Goal: Find specific page/section: Find specific page/section

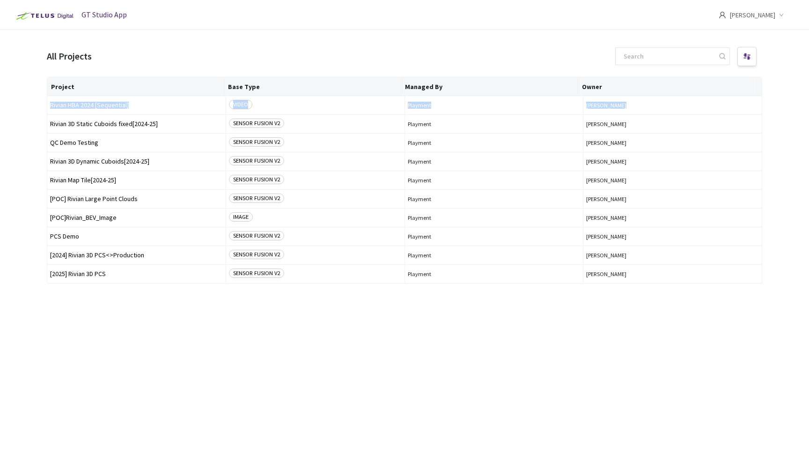
drag, startPoint x: 47, startPoint y: 122, endPoint x: 30, endPoint y: 121, distance: 17.9
click at [30, 121] on main "All Projects Project Base Type Managed By Owner Rivian HBA 2024 [Sequential] VI…" at bounding box center [404, 254] width 809 height 449
drag, startPoint x: 52, startPoint y: 122, endPoint x: 35, endPoint y: 117, distance: 18.4
click at [35, 117] on main "All Projects Project Base Type Managed By Owner Rivian HBA 2024 [Sequential] VI…" at bounding box center [404, 254] width 809 height 449
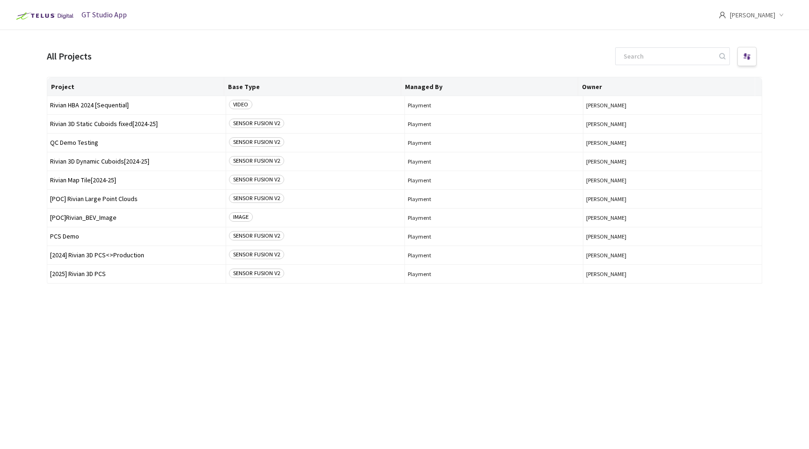
click at [30, 148] on main "All Projects Project Base Type Managed By Owner Rivian HBA 2024 [Sequential] VI…" at bounding box center [404, 254] width 809 height 449
drag, startPoint x: 41, startPoint y: 153, endPoint x: 14, endPoint y: 164, distance: 29.4
click at [14, 164] on main "All Projects Project Base Type Managed By Owner Rivian HBA 2024 [Sequential] VI…" at bounding box center [404, 254] width 809 height 449
click at [97, 279] on td "[2025] Rivian 3D PCS" at bounding box center [136, 274] width 179 height 19
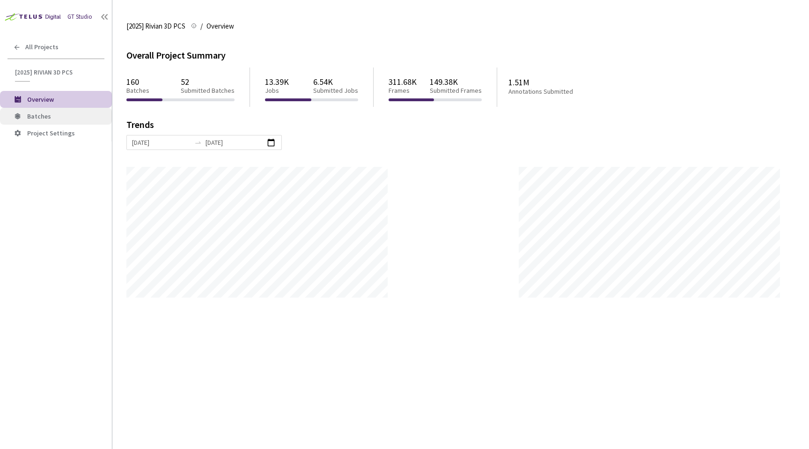
scroll to position [449, 809]
click at [43, 111] on li "Batches" at bounding box center [56, 116] width 112 height 17
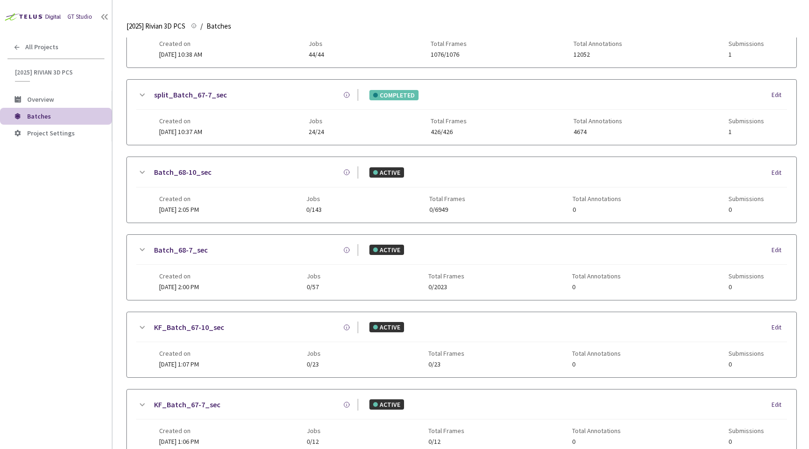
scroll to position [419, 0]
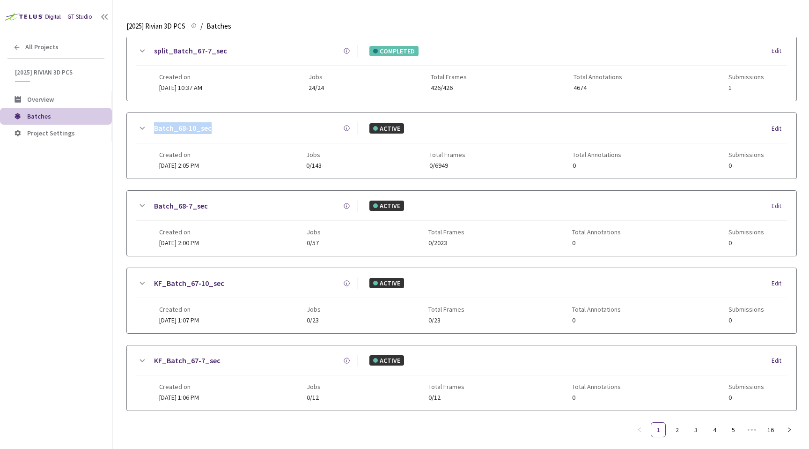
drag, startPoint x: 221, startPoint y: 125, endPoint x: 151, endPoint y: 126, distance: 69.8
click at [151, 126] on div "Batch_68-10_sec" at bounding box center [253, 128] width 211 height 12
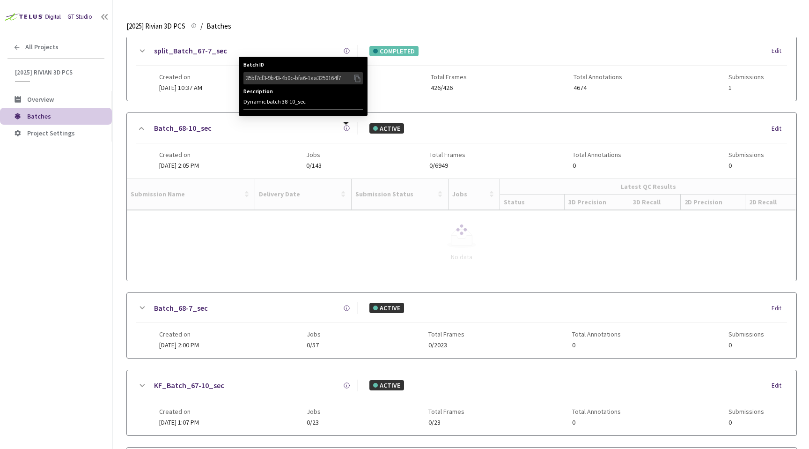
click at [348, 127] on icon at bounding box center [346, 128] width 7 height 7
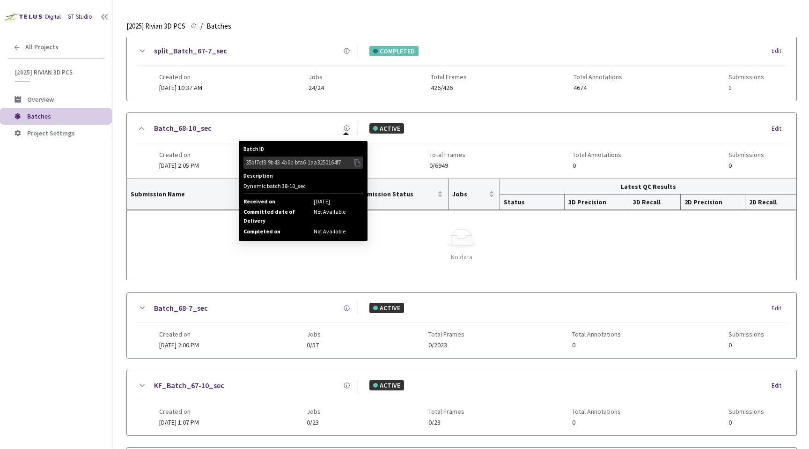
click at [349, 129] on icon at bounding box center [346, 128] width 7 height 7
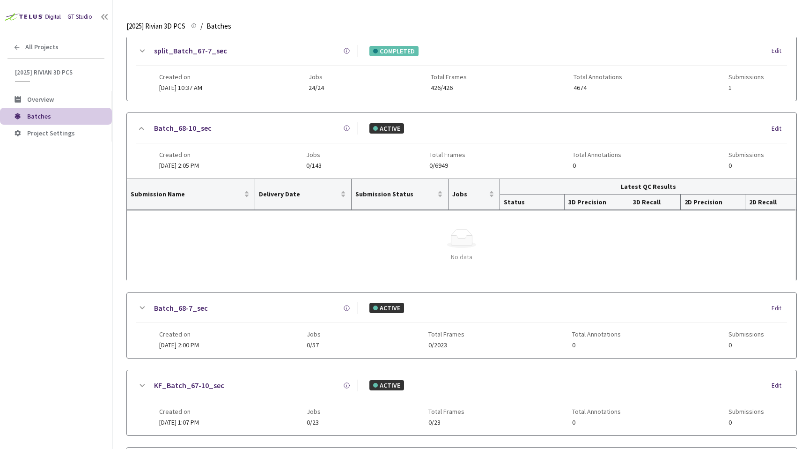
click at [141, 129] on icon at bounding box center [141, 128] width 11 height 11
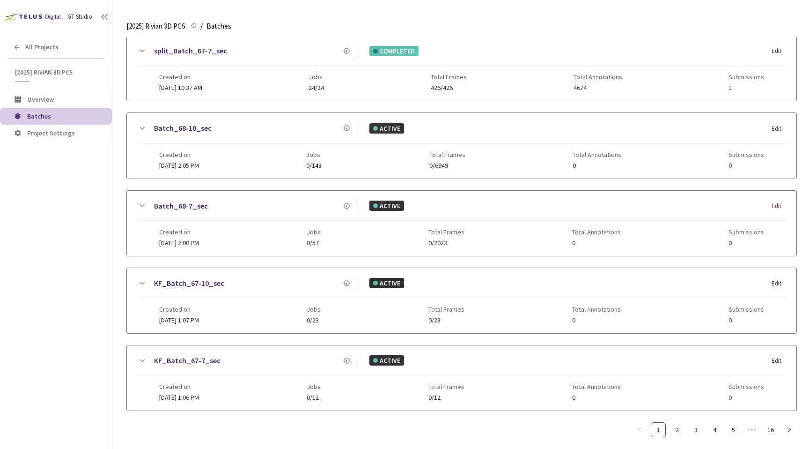
scroll to position [429, 0]
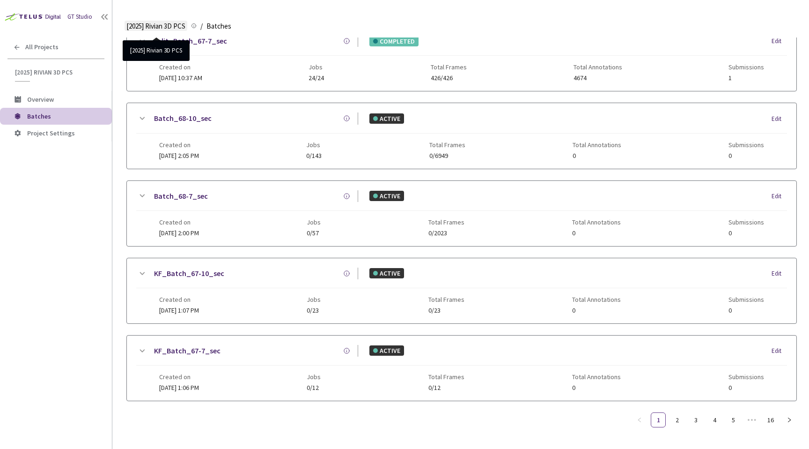
click at [169, 28] on span "[2025] Rivian 3D PCS" at bounding box center [155, 26] width 59 height 11
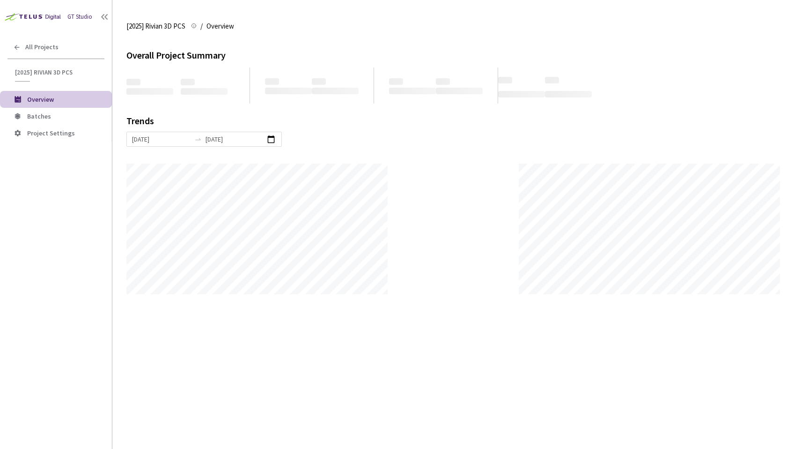
scroll to position [449, 809]
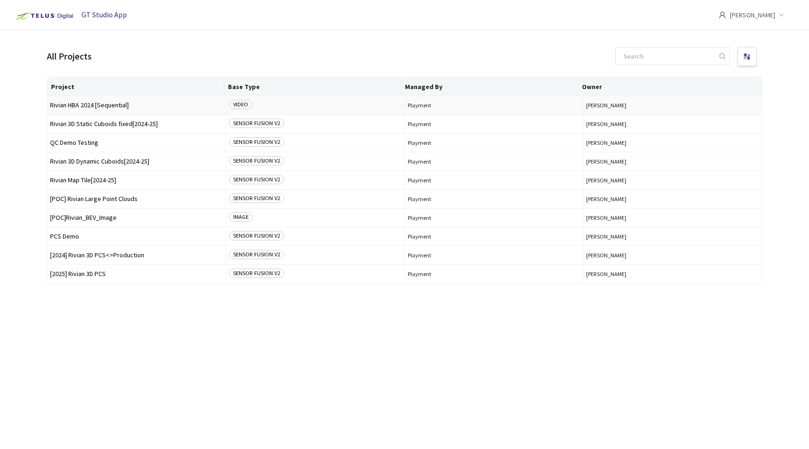
click at [65, 103] on span "Rivian HBA 2024 [Sequential]" at bounding box center [136, 105] width 173 height 7
click at [463, 53] on div "All Projects" at bounding box center [405, 56] width 716 height 22
click at [137, 119] on td "Rivian 3D Static Cuboids fixed[2024-25]" at bounding box center [136, 124] width 179 height 19
click at [102, 181] on span "Rivian Map Tile[2024-25]" at bounding box center [136, 180] width 173 height 7
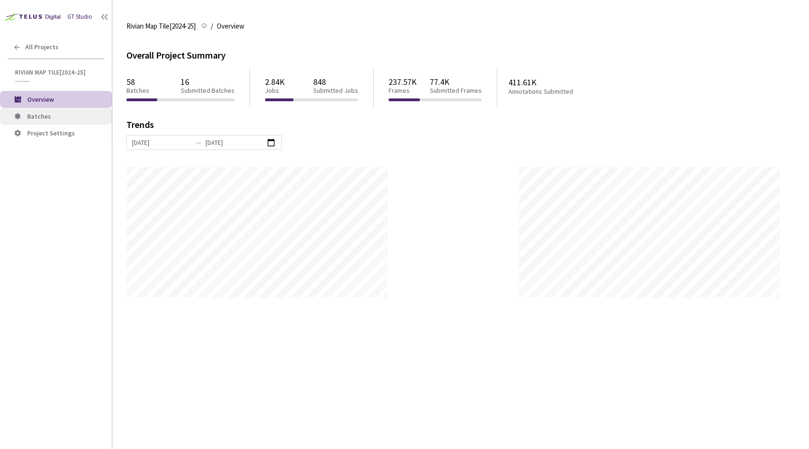
scroll to position [449, 809]
click at [44, 117] on span "Batches" at bounding box center [39, 116] width 24 height 8
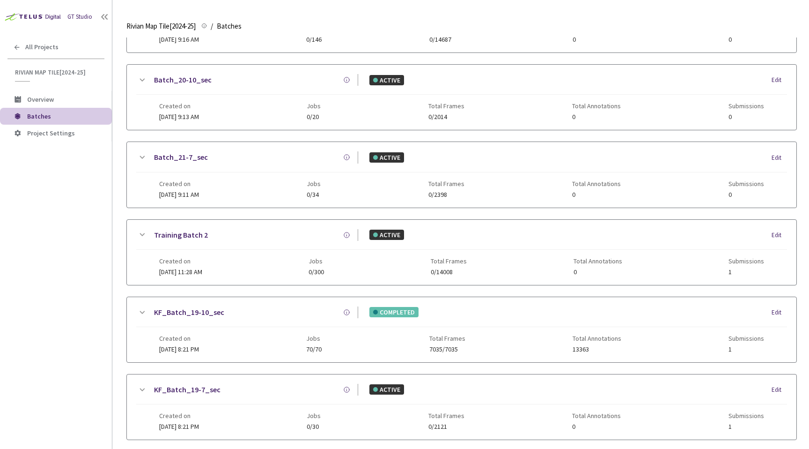
scroll to position [386, 0]
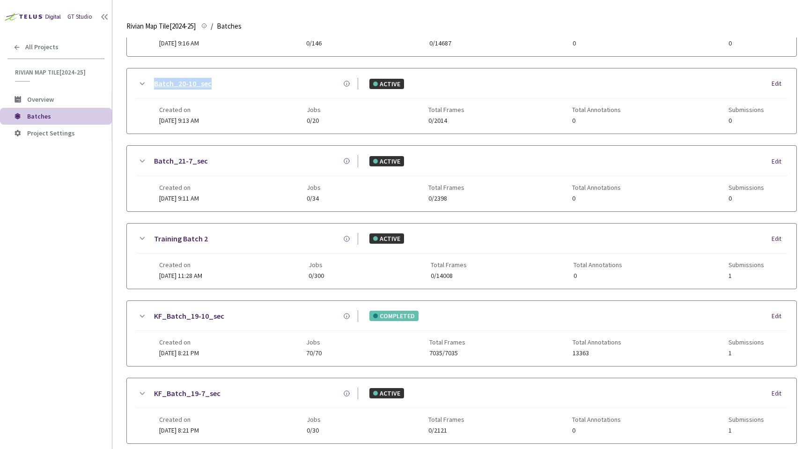
drag, startPoint x: 214, startPoint y: 85, endPoint x: 154, endPoint y: 84, distance: 60.0
click at [154, 84] on div "Batch_20-10_sec" at bounding box center [253, 84] width 211 height 12
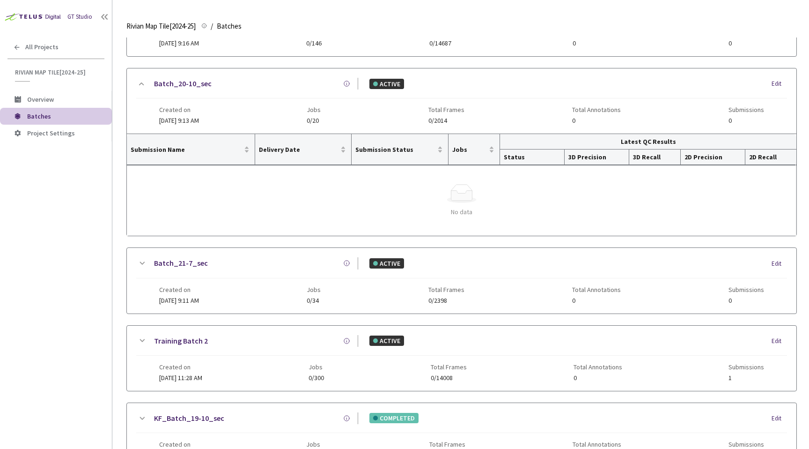
click at [142, 85] on icon at bounding box center [141, 83] width 11 height 11
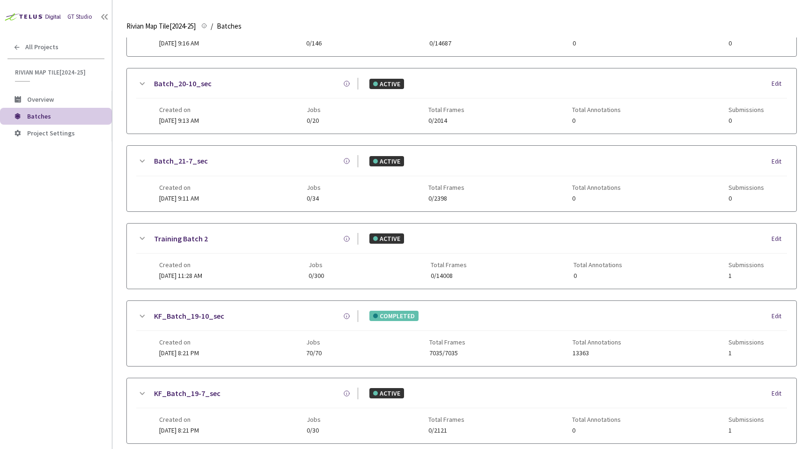
scroll to position [429, 0]
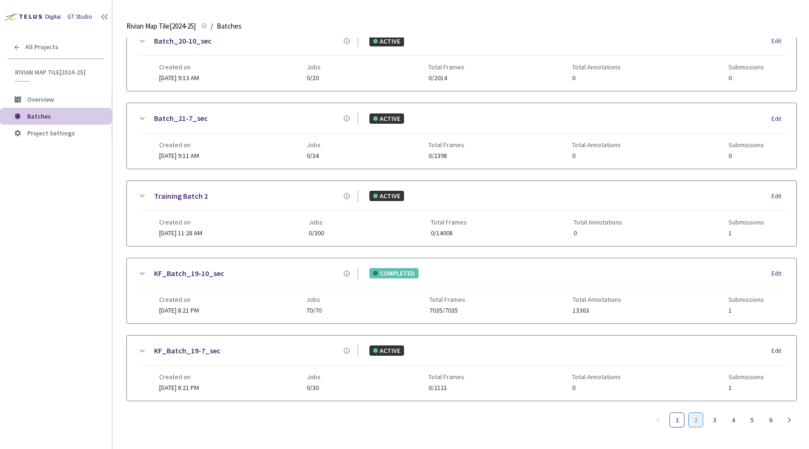
click at [691, 416] on link "2" at bounding box center [696, 420] width 14 height 14
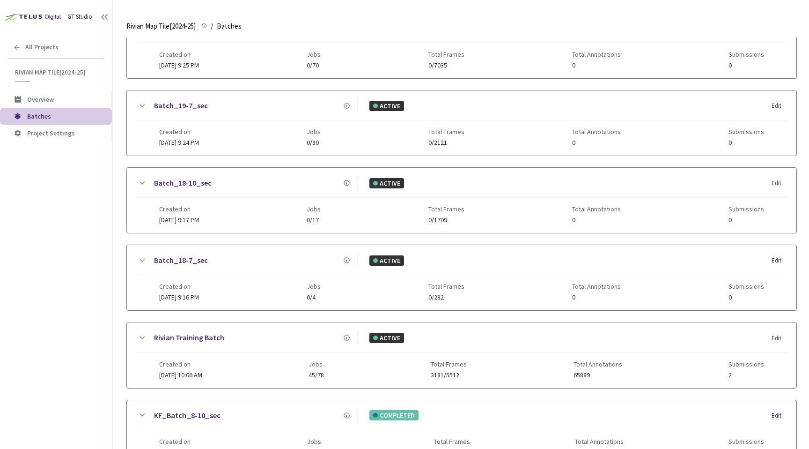
scroll to position [0, 0]
